Goal: Complete application form

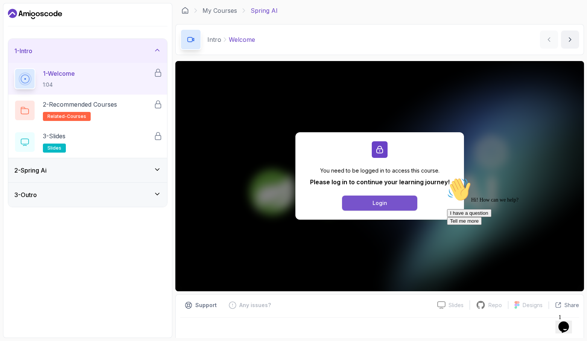
click at [366, 196] on button "Login" at bounding box center [379, 202] width 75 height 15
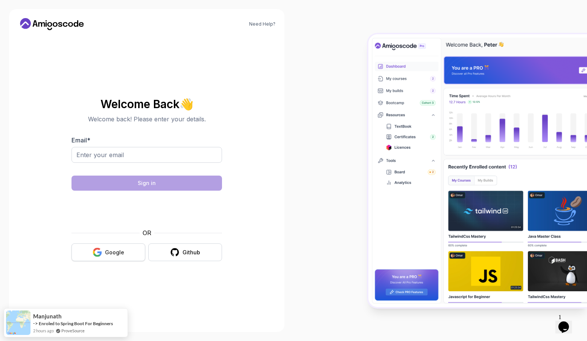
click at [113, 252] on div "Google" at bounding box center [114, 252] width 19 height 8
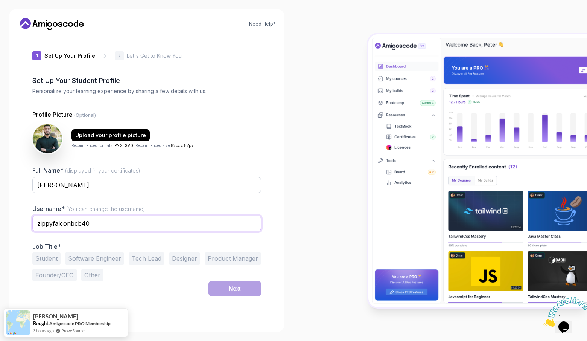
click at [134, 225] on input "zippyfalconbcb40" at bounding box center [146, 223] width 229 height 16
type input "khaledafify"
click at [170, 298] on div "1 Set Up Your Profile 1 Set Up Your Profile 2 Let's Get to Know You Set Up Your…" at bounding box center [146, 179] width 229 height 286
click at [52, 256] on button "Student" at bounding box center [46, 258] width 28 height 12
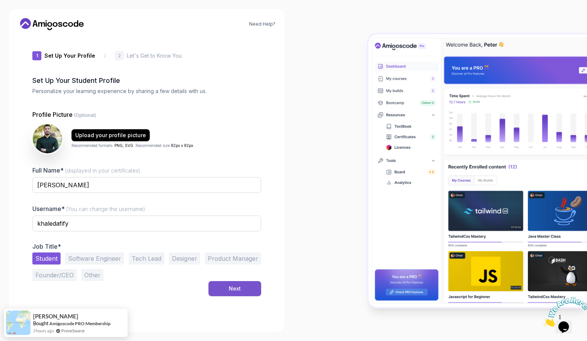
click at [239, 286] on div "Next" at bounding box center [235, 289] width 12 height 8
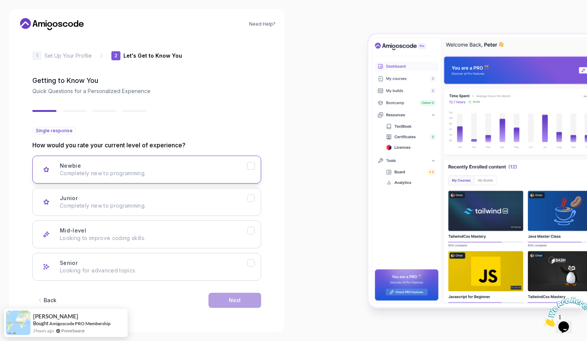
click at [206, 166] on div "Newbie Completely new to programming." at bounding box center [153, 169] width 187 height 15
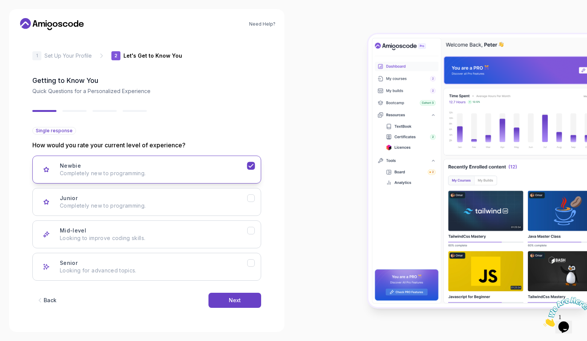
click at [207, 169] on p "Completely new to programming." at bounding box center [153, 173] width 187 height 8
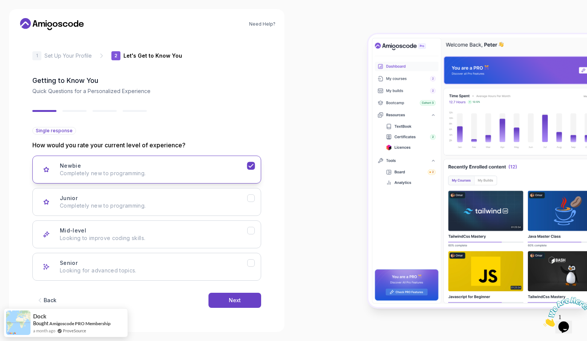
click at [250, 166] on icon "Newbie" at bounding box center [251, 165] width 7 height 7
click at [249, 262] on icon "Senior" at bounding box center [251, 262] width 7 height 7
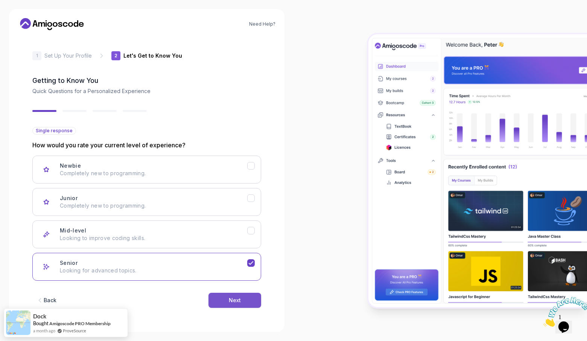
click at [247, 303] on button "Next" at bounding box center [235, 299] width 53 height 15
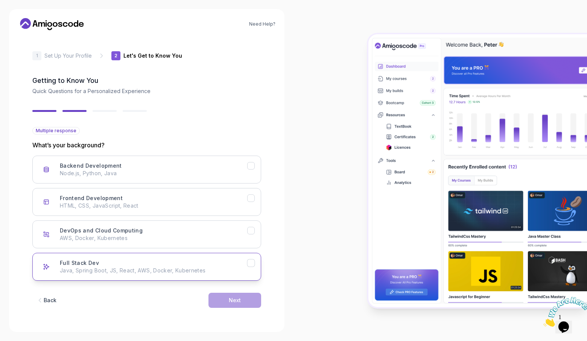
click at [240, 259] on div "Full Stack Dev Java, Spring Boot, JS, React, AWS, Docker, Kubernetes" at bounding box center [153, 266] width 187 height 15
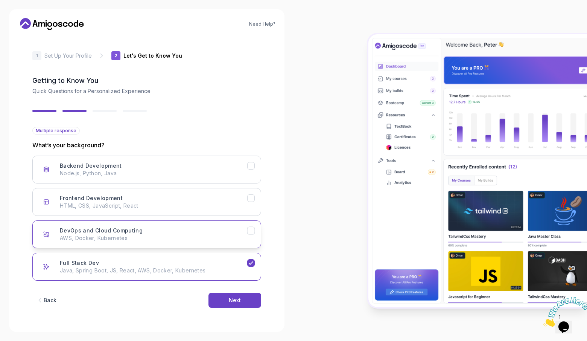
click at [246, 239] on p "AWS, Docker, Kubernetes" at bounding box center [153, 238] width 187 height 8
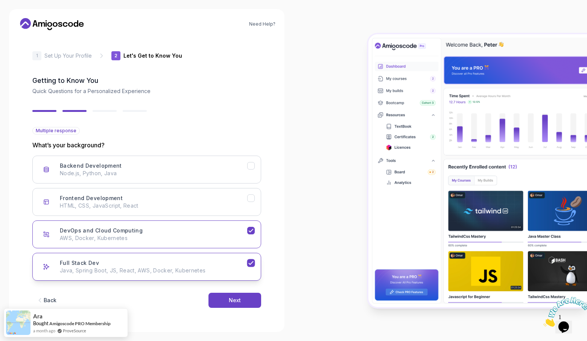
click at [254, 269] on button "Full Stack Dev Java, Spring Boot, JS, React, AWS, Docker, Kubernetes" at bounding box center [146, 267] width 229 height 28
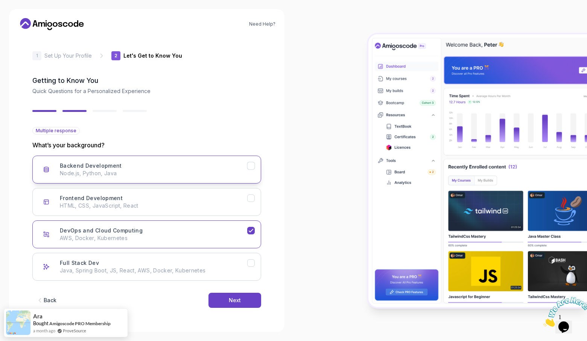
click at [239, 169] on p "Node.js, Python, Java" at bounding box center [153, 173] width 187 height 8
click at [243, 295] on button "Next" at bounding box center [235, 299] width 53 height 15
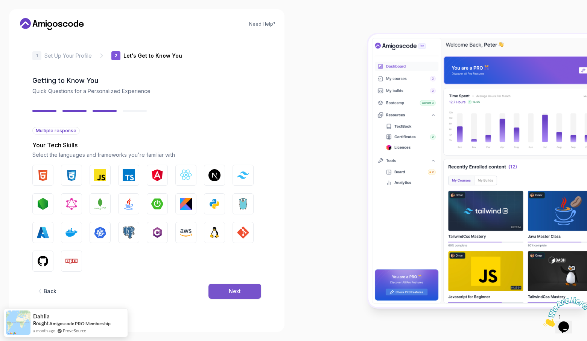
click at [216, 287] on button "Next" at bounding box center [235, 290] width 53 height 15
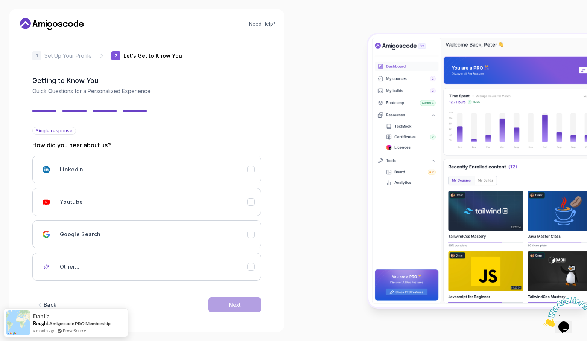
click at [126, 280] on div "Single response How did you hear about us? LinkedIn Youtube Google Search Other…" at bounding box center [146, 225] width 229 height 197
click at [145, 270] on div "Other..." at bounding box center [153, 266] width 187 height 15
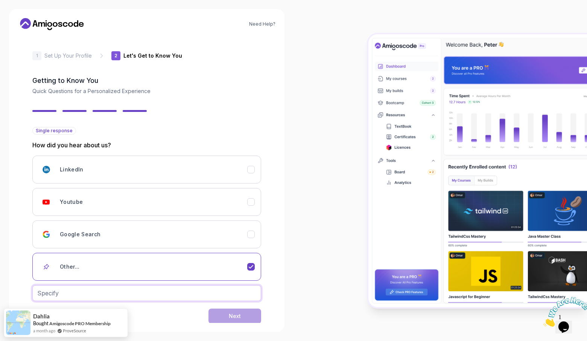
click at [137, 289] on input "text" at bounding box center [146, 293] width 229 height 16
click at [227, 319] on button "Next" at bounding box center [235, 315] width 53 height 15
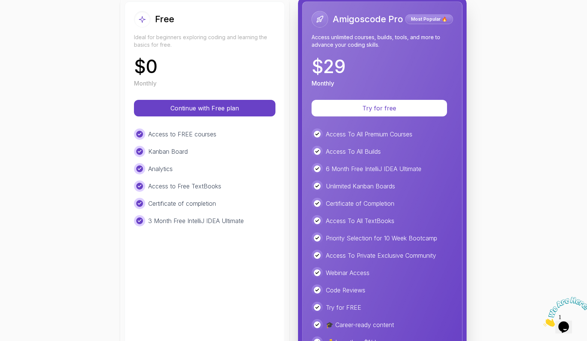
scroll to position [97, 0]
